Goal: Task Accomplishment & Management: Complete application form

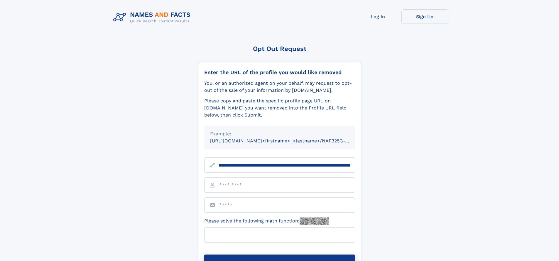
scroll to position [0, 75]
type input "**********"
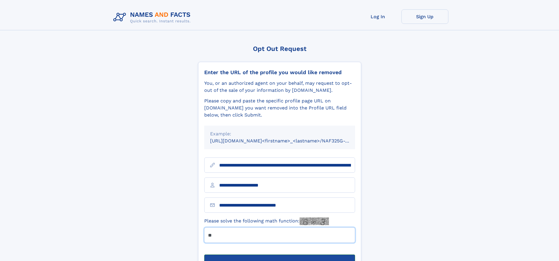
type input "**"
click at [280, 254] on button "Submit Opt Out Request" at bounding box center [279, 263] width 151 height 19
